Goal: Information Seeking & Learning: Check status

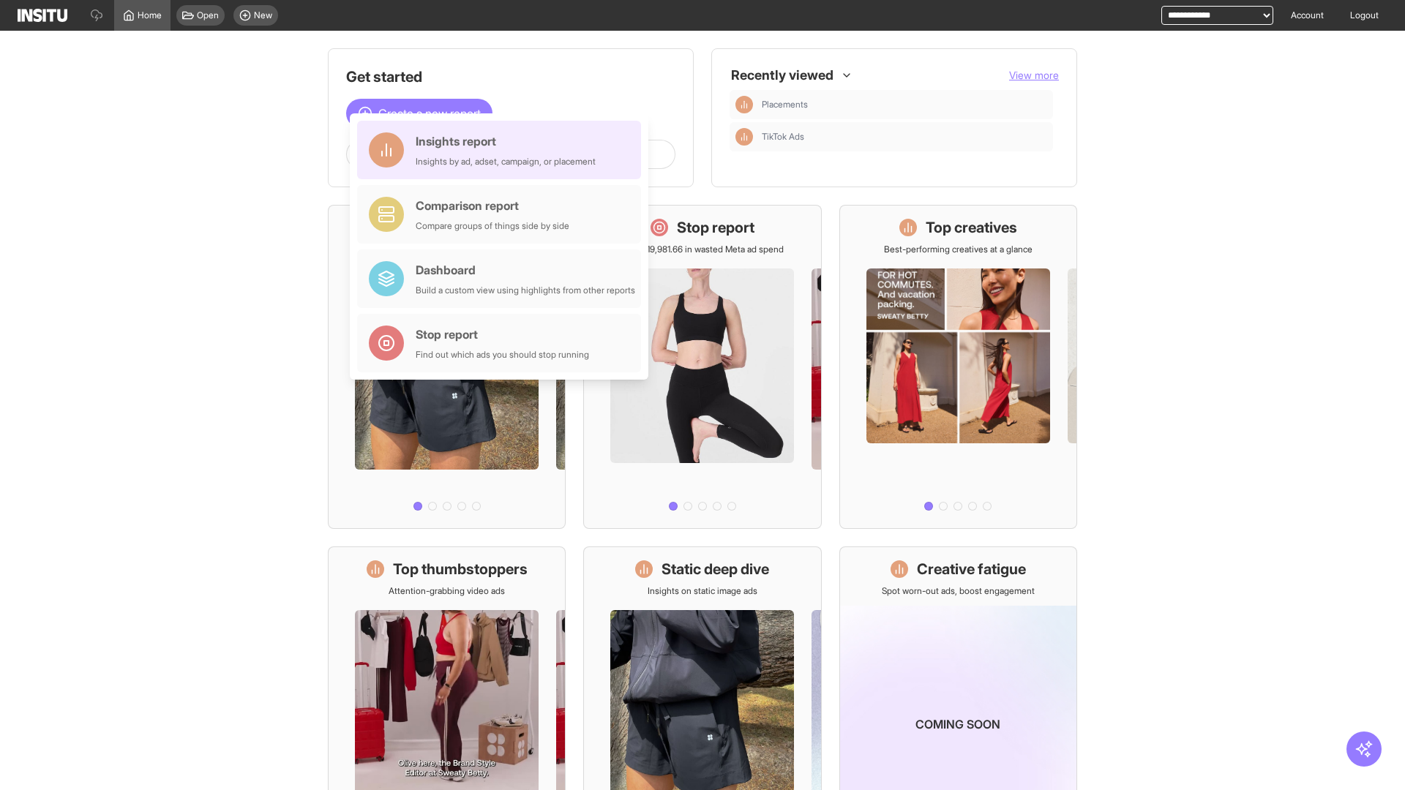
click at [503, 150] on div "Insights report Insights by ad, adset, campaign, or placement" at bounding box center [506, 149] width 180 height 35
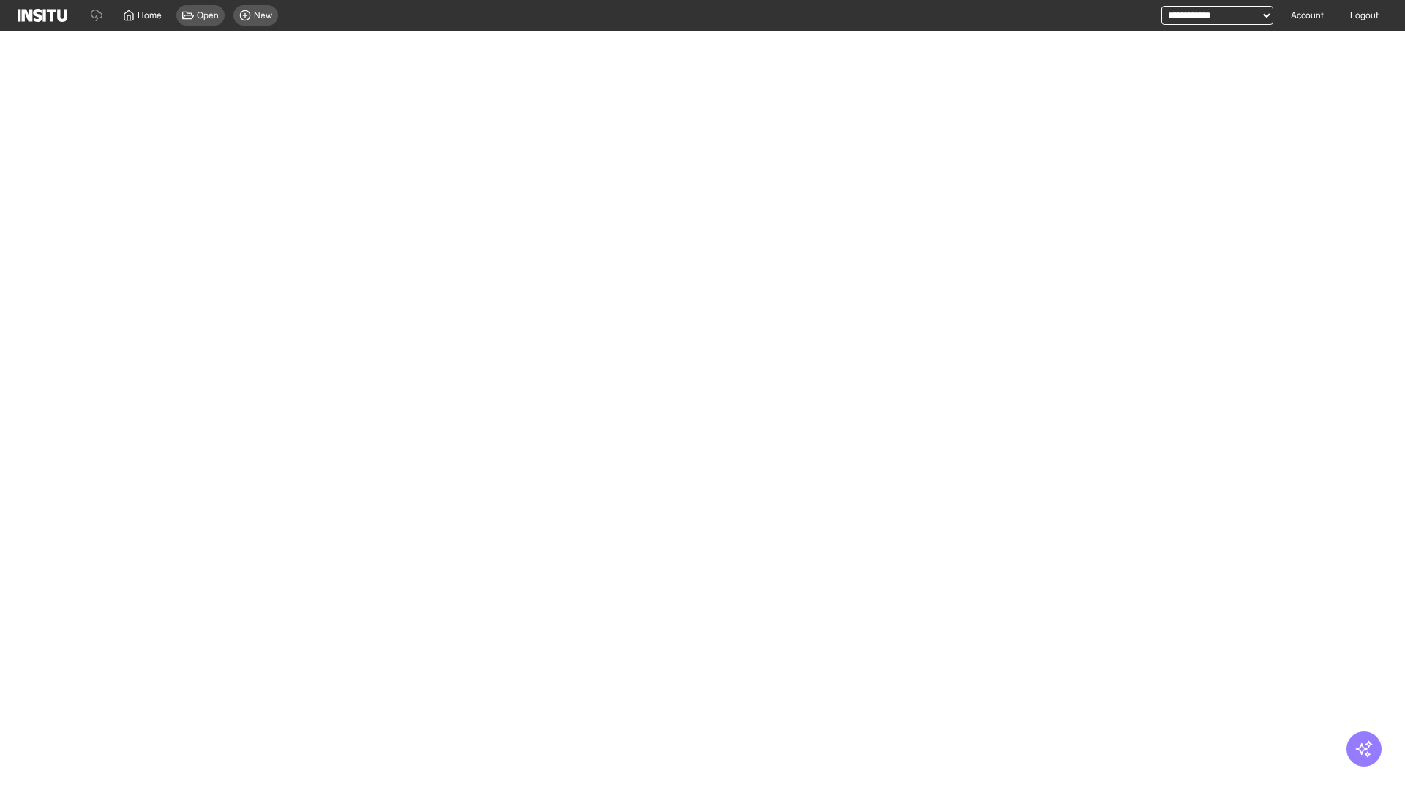
select select "**"
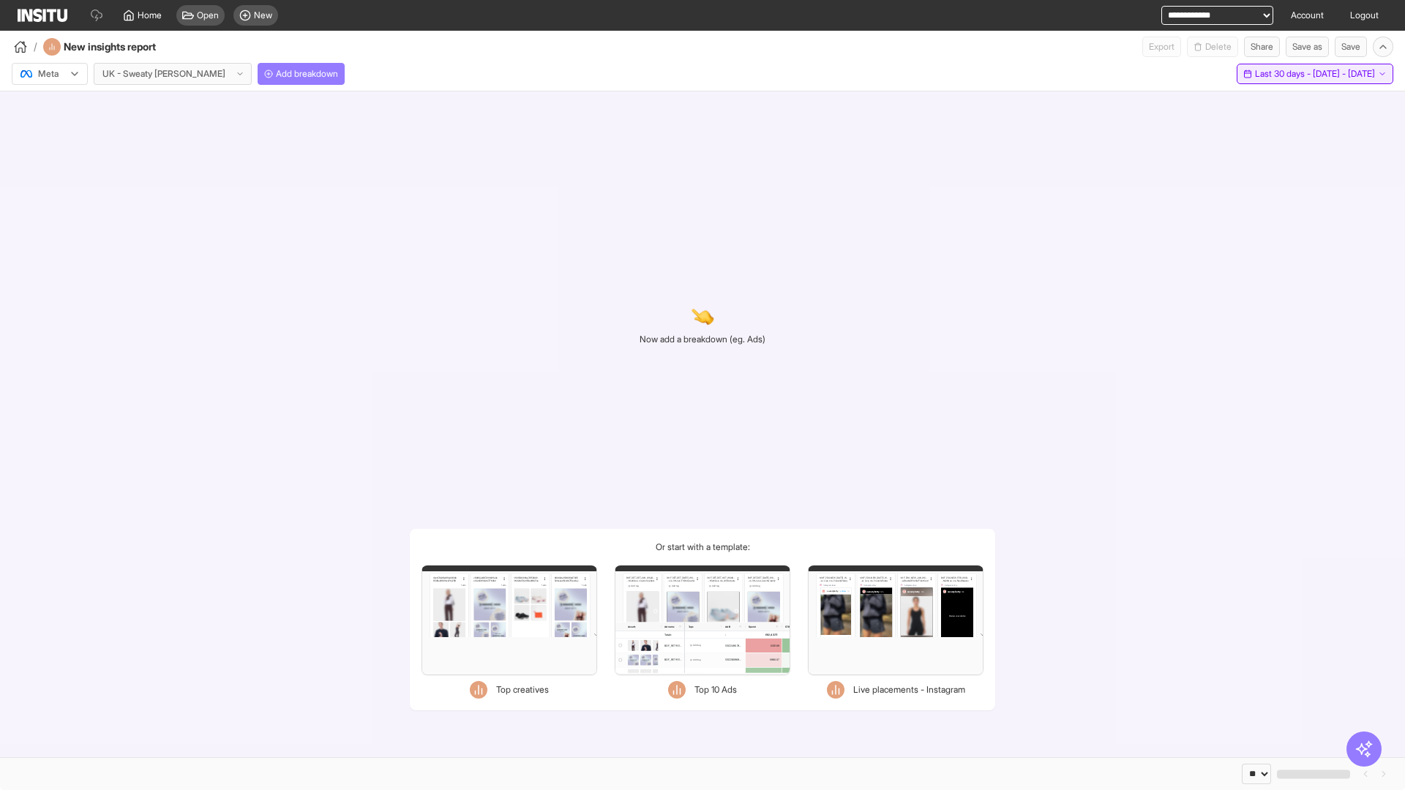
click at [1282, 74] on span "Last 30 days - [DATE] - [DATE]" at bounding box center [1315, 74] width 120 height 12
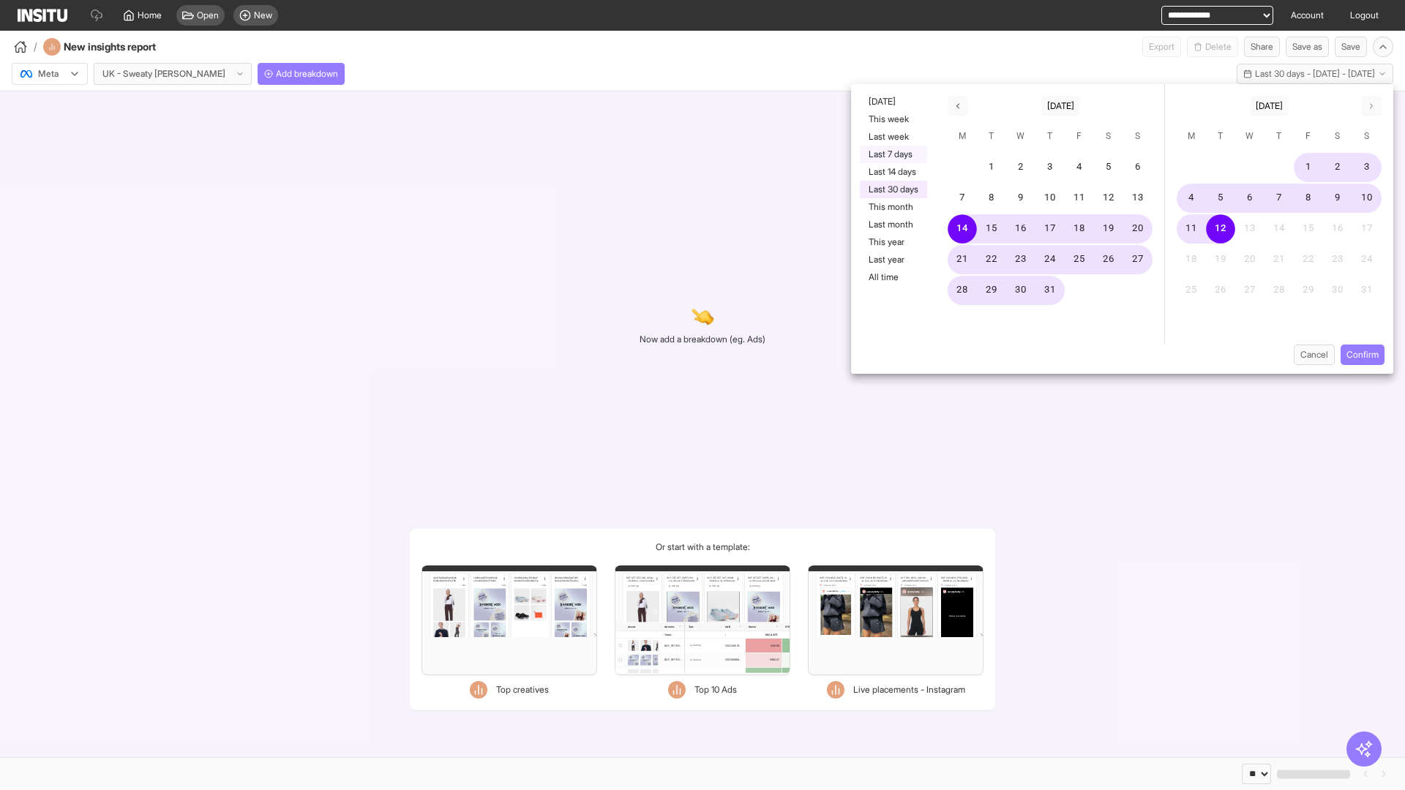
click at [892, 154] on button "Last 7 days" at bounding box center [893, 155] width 67 height 18
